Goal: Task Accomplishment & Management: Manage account settings

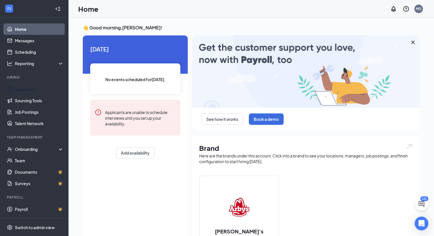
click at [30, 88] on link "Applicants" at bounding box center [39, 88] width 49 height 11
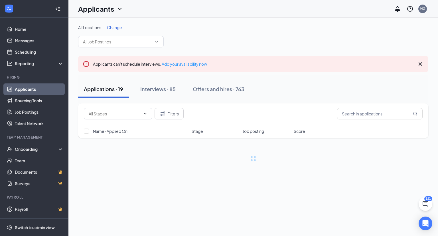
click at [208, 74] on div "All Locations Change Applicants can't schedule interviews. Add your availabilit…" at bounding box center [253, 93] width 351 height 137
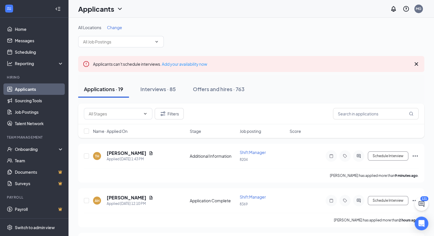
click at [150, 86] on div "Interviews · 85" at bounding box center [157, 88] width 35 height 7
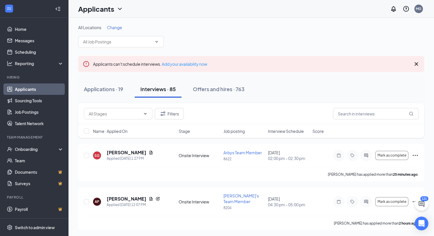
click at [103, 91] on div "Applications · 19" at bounding box center [103, 88] width 39 height 7
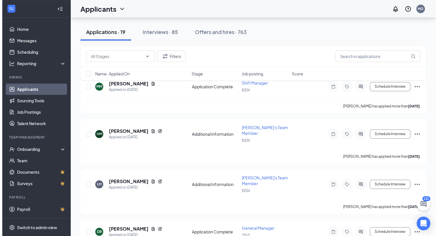
scroll to position [442, 0]
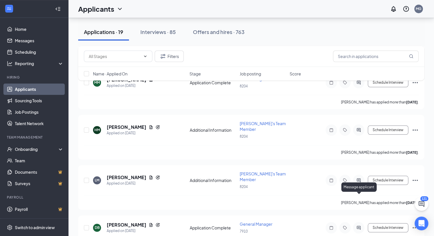
click at [360, 225] on icon "ActiveChat" at bounding box center [358, 227] width 7 height 5
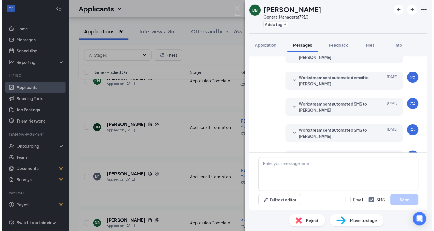
scroll to position [152, 0]
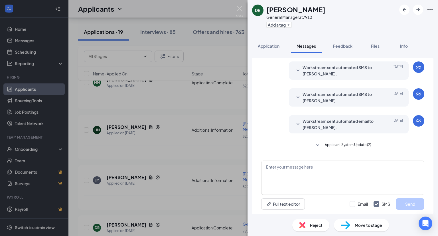
click at [239, 5] on div "DB [PERSON_NAME] General Manager at 7910 Add a tag Application Messages Feedbac…" at bounding box center [219, 118] width 438 height 236
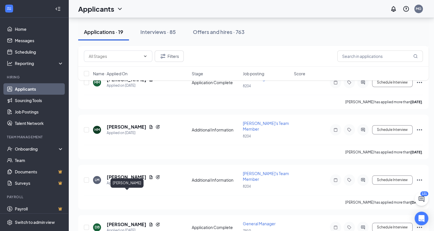
click at [138, 222] on h5 "[PERSON_NAME]" at bounding box center [127, 225] width 40 height 6
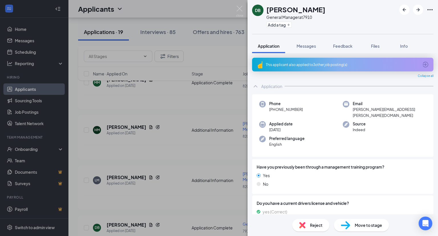
click at [309, 224] on div "Reject" at bounding box center [311, 225] width 37 height 13
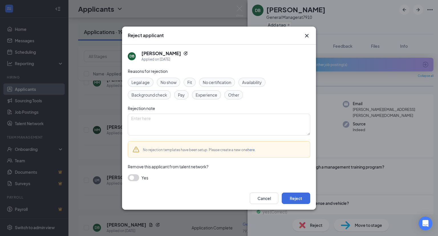
click at [170, 80] on span "No show" at bounding box center [169, 82] width 16 height 6
click at [292, 196] on button "Reject" at bounding box center [296, 197] width 29 height 11
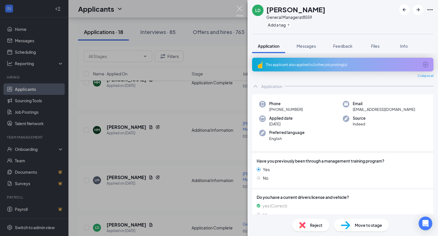
click at [238, 9] on img at bounding box center [239, 11] width 7 height 11
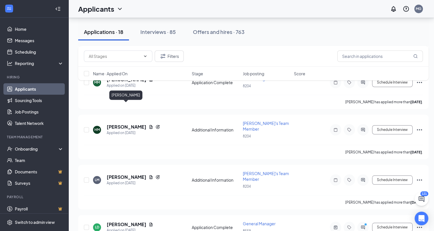
click at [128, 124] on h5 "[PERSON_NAME]" at bounding box center [127, 127] width 40 height 6
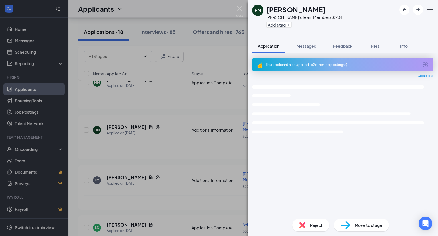
click at [311, 64] on div "This applicant also applied to 2 other job posting(s)" at bounding box center [342, 64] width 153 height 5
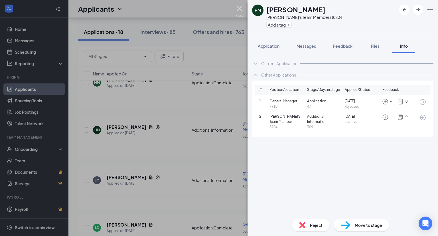
click at [238, 7] on img at bounding box center [239, 11] width 7 height 11
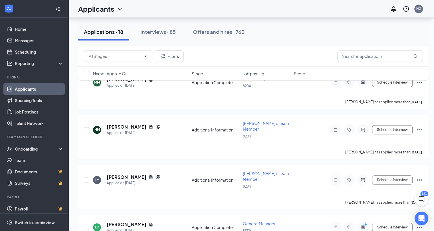
click at [158, 33] on div "Interviews · 85" at bounding box center [157, 31] width 35 height 7
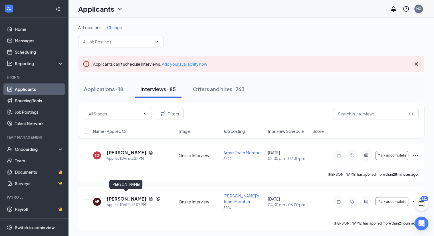
click at [131, 196] on h5 "[PERSON_NAME]" at bounding box center [127, 199] width 40 height 6
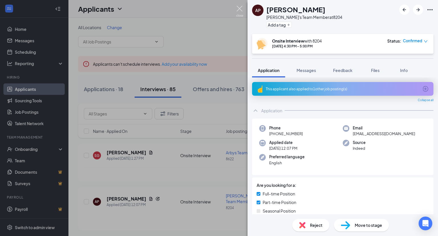
click at [241, 7] on img at bounding box center [239, 11] width 7 height 11
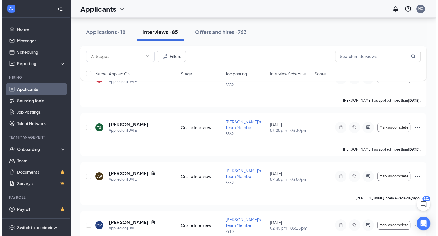
scroll to position [2075, 0]
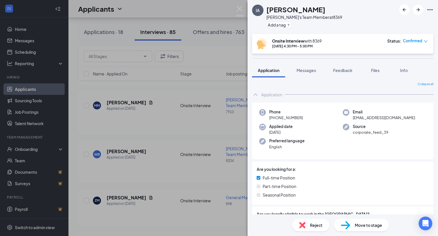
click at [243, 5] on div "IA [PERSON_NAME]'s Team Member at 8369 Add a tag Onsite Interview with 8369 [DA…" at bounding box center [219, 118] width 438 height 236
click at [238, 7] on img at bounding box center [239, 11] width 7 height 11
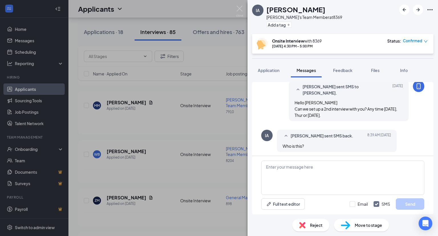
scroll to position [229, 0]
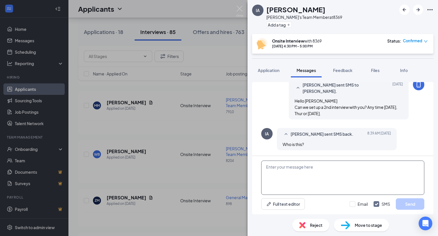
click at [279, 169] on textarea at bounding box center [342, 177] width 163 height 34
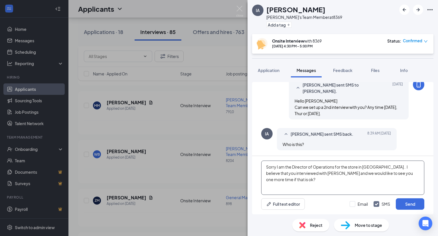
type textarea "Sorry I am the Director of Operations for the store in [GEOGRAPHIC_DATA] . I be…"
click at [418, 202] on button "Send" at bounding box center [410, 203] width 29 height 11
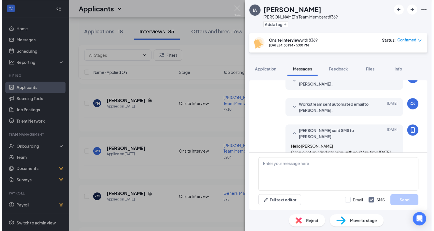
scroll to position [184, 0]
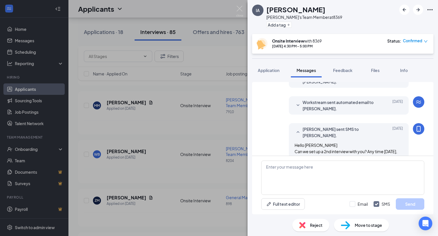
click at [239, 4] on div "IA [PERSON_NAME]'s Team Member at 8369 Add a tag Onsite Interview with 8369 [DA…" at bounding box center [219, 118] width 438 height 236
click at [240, 9] on img at bounding box center [239, 11] width 7 height 11
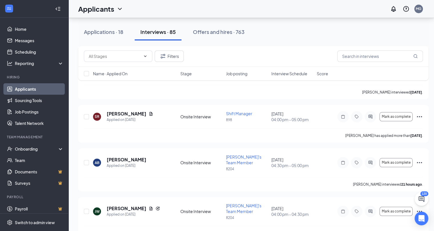
scroll to position [2684, 0]
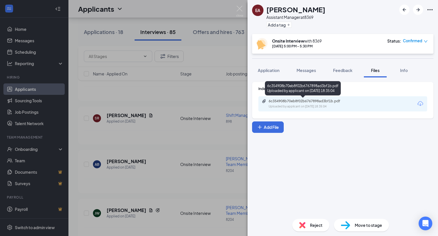
click at [309, 108] on div "Uploaded by applicant on [DATE] 18:35:04" at bounding box center [312, 106] width 86 height 5
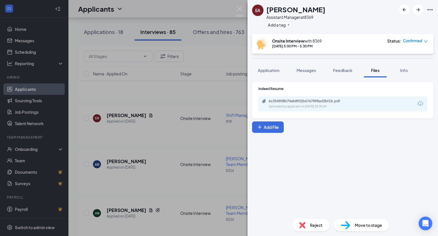
click at [313, 222] on span "Reject" at bounding box center [316, 225] width 13 height 6
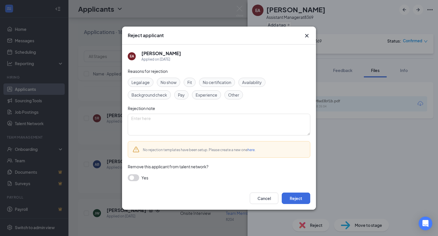
click at [195, 81] on div "Fit" at bounding box center [190, 82] width 12 height 9
click at [297, 201] on button "Reject" at bounding box center [296, 197] width 29 height 11
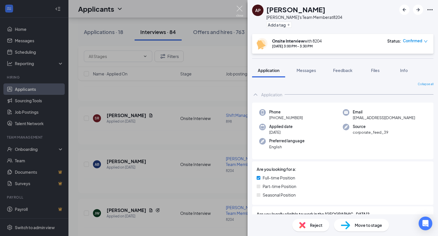
click at [240, 9] on img at bounding box center [239, 11] width 7 height 11
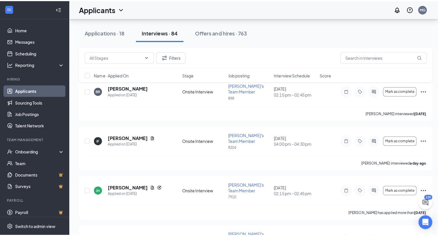
scroll to position [1738, 0]
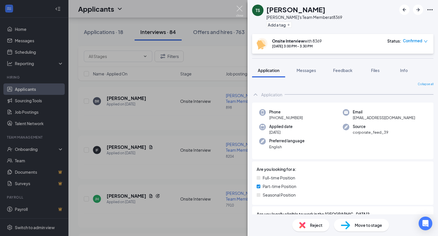
click at [240, 8] on img at bounding box center [239, 11] width 7 height 11
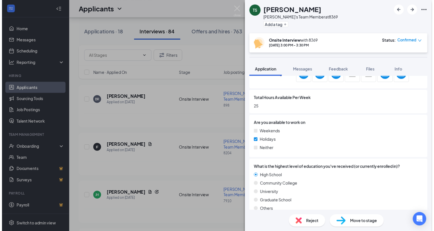
scroll to position [45, 0]
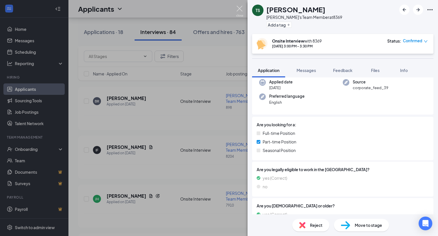
click at [240, 7] on img at bounding box center [239, 11] width 7 height 11
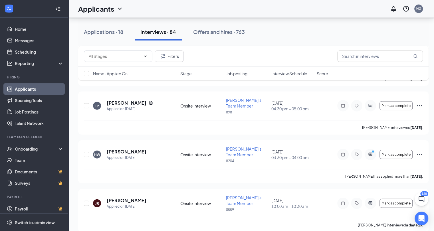
scroll to position [1388, 0]
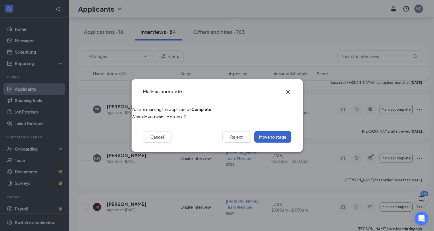
click at [279, 138] on button "Move to stage" at bounding box center [272, 136] width 37 height 11
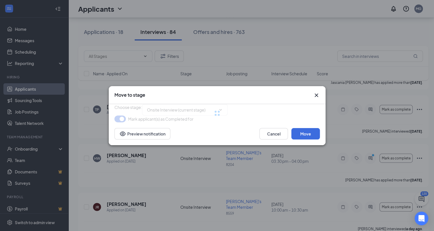
type input "Hiring Complete (final stage)"
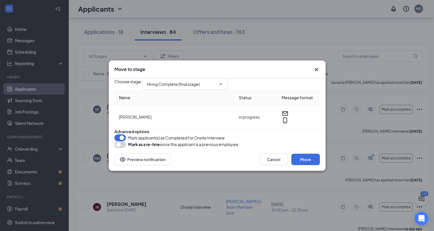
click at [223, 82] on icon "ChevronDown" at bounding box center [220, 84] width 5 height 5
click at [270, 165] on button "Cancel" at bounding box center [273, 159] width 29 height 11
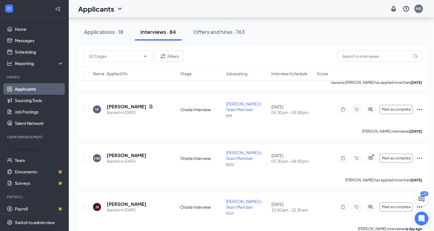
click at [30, 151] on div "Onboarding" at bounding box center [37, 149] width 44 height 6
click at [27, 160] on link "Overview" at bounding box center [39, 161] width 50 height 11
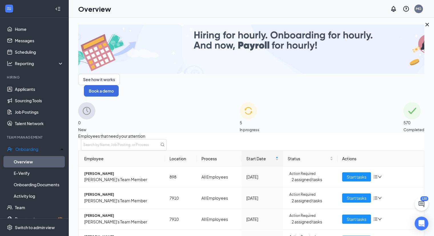
click at [95, 119] on span "0" at bounding box center [86, 122] width 17 height 6
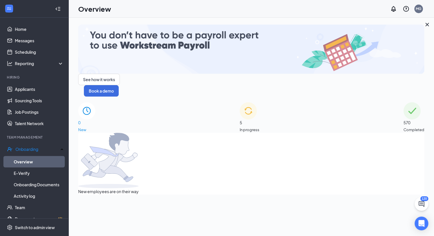
click at [259, 127] on span "In progress" at bounding box center [250, 130] width 20 height 6
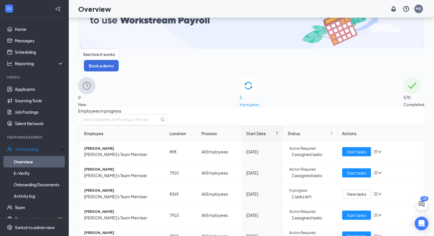
scroll to position [25, 0]
